Goal: Information Seeking & Learning: Learn about a topic

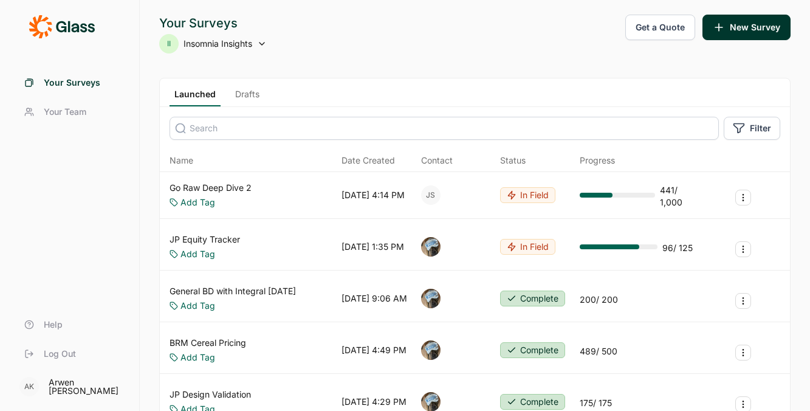
click at [207, 191] on link "Go Raw Deep Dive 2" at bounding box center [211, 188] width 82 height 12
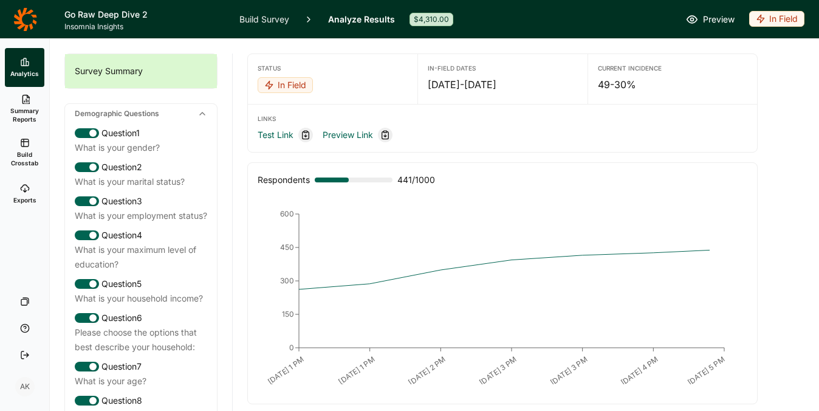
click at [350, 23] on link "Analyze Results" at bounding box center [361, 19] width 67 height 38
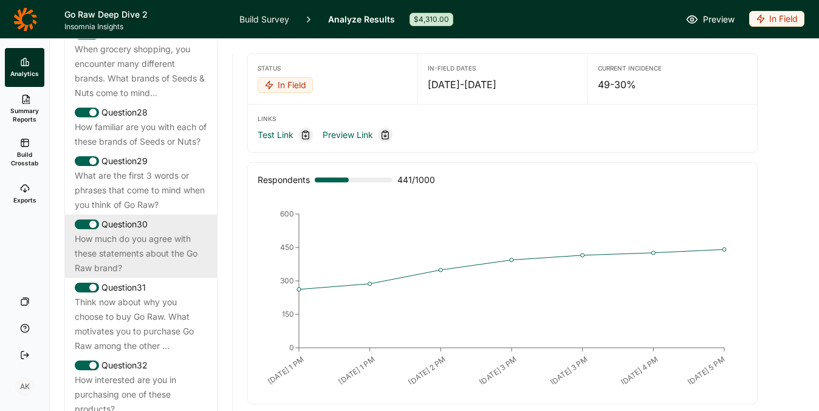
scroll to position [2047, 0]
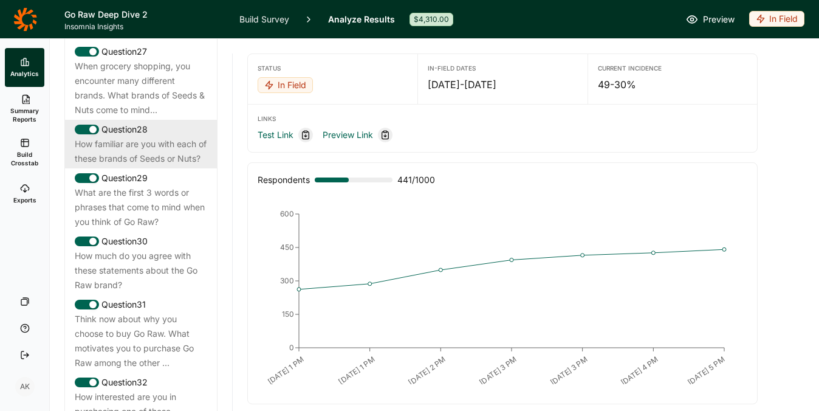
click at [121, 166] on div "How familiar are you with each of these brands of Seeds or Nuts?" at bounding box center [141, 151] width 133 height 29
